Goal: Task Accomplishment & Management: Manage account settings

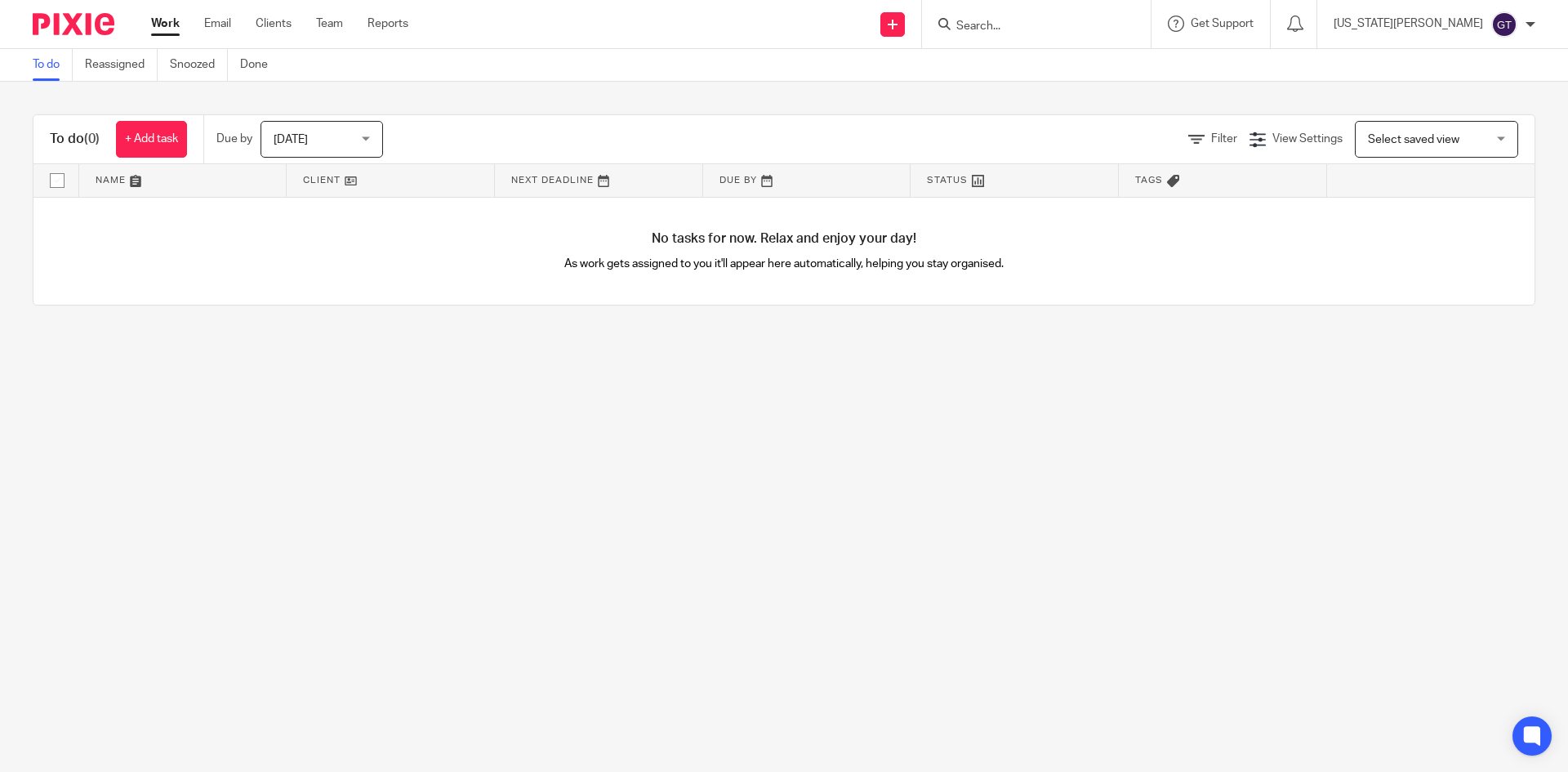
click at [43, 70] on link "To do" at bounding box center [52, 65] width 40 height 32
click at [316, 138] on span "[DATE]" at bounding box center [317, 139] width 87 height 34
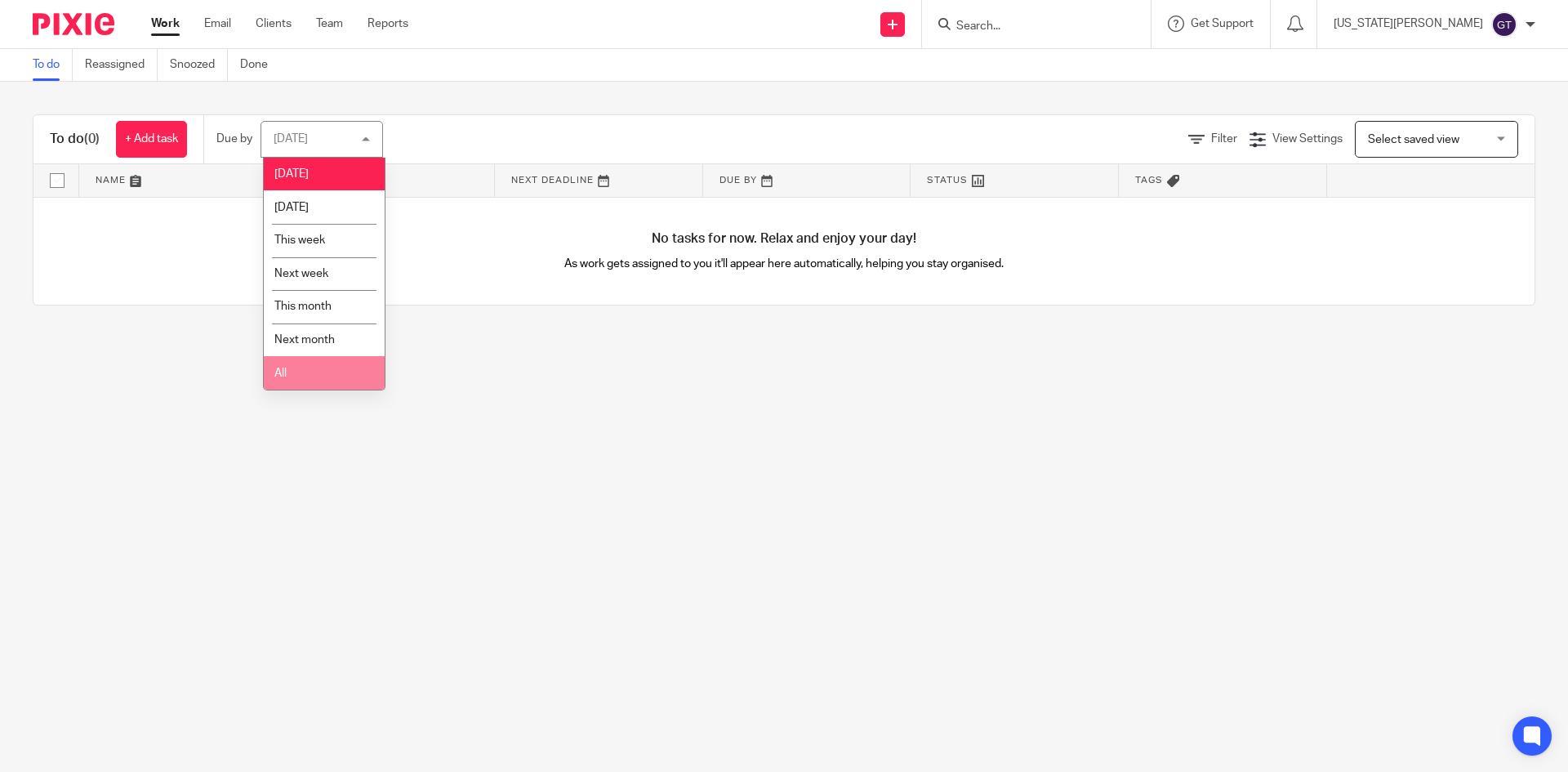
click at [301, 365] on li "All" at bounding box center [323, 373] width 121 height 34
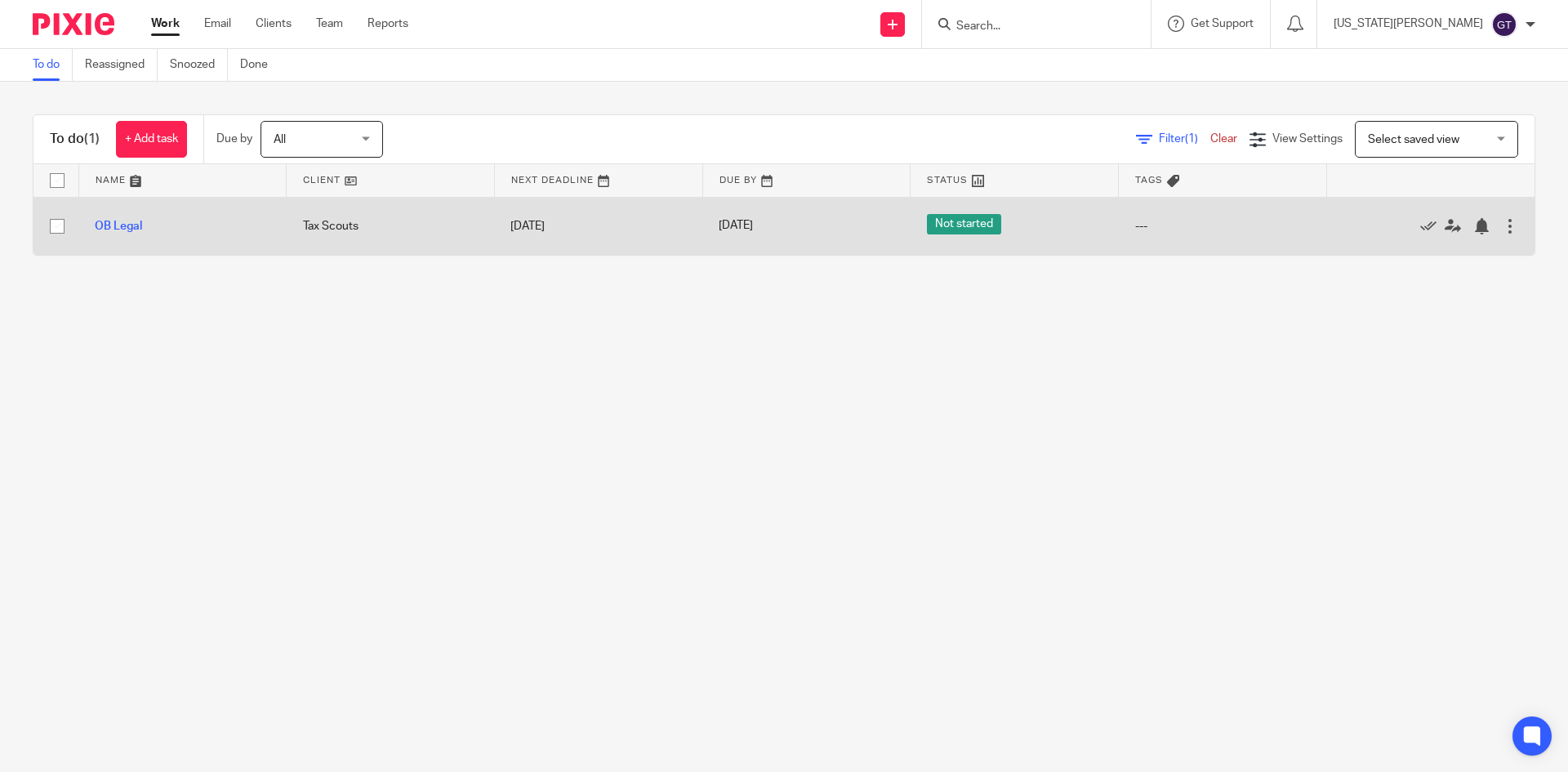
click at [936, 226] on span "Not started" at bounding box center [964, 224] width 74 height 20
click at [1502, 231] on div at bounding box center [1510, 226] width 16 height 16
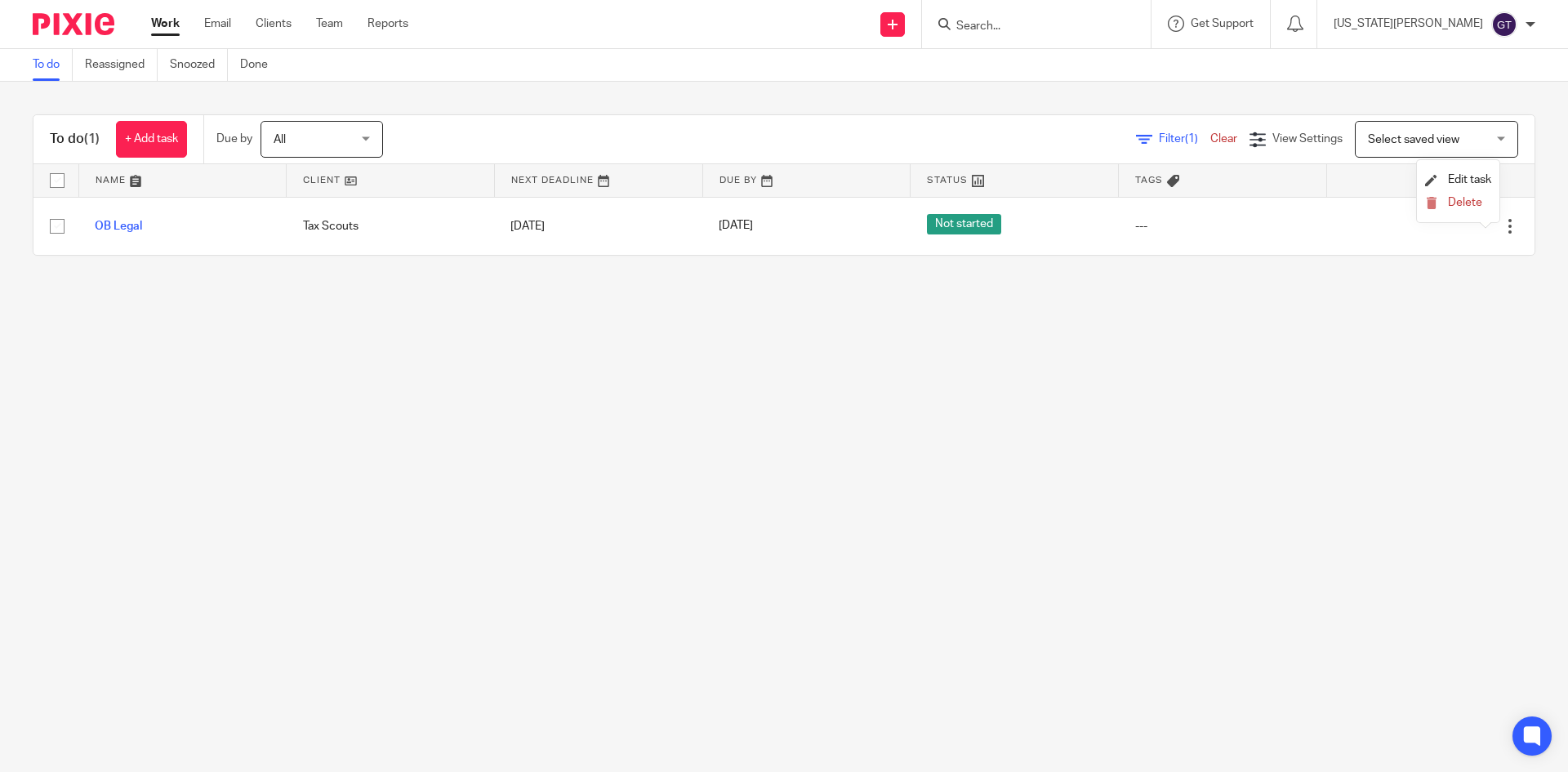
click at [1341, 290] on main "To do Reassigned Snoozed Done To do (1) + Add task Due by All All [DATE] [DATE]…" at bounding box center [784, 386] width 1568 height 772
click at [514, 353] on main "To do Reassigned Snoozed Done To do (1) + Add task Due by All All [DATE] [DATE]…" at bounding box center [784, 386] width 1568 height 772
